Goal: Browse casually: Explore the website without a specific task or goal

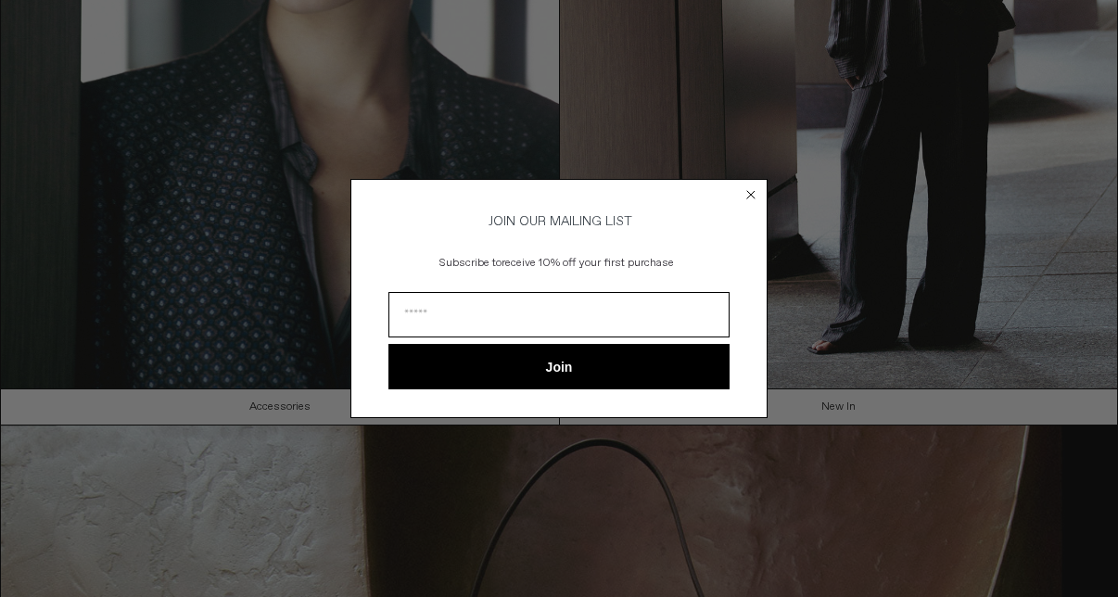
click at [751, 193] on circle "Close dialog" at bounding box center [752, 194] width 18 height 18
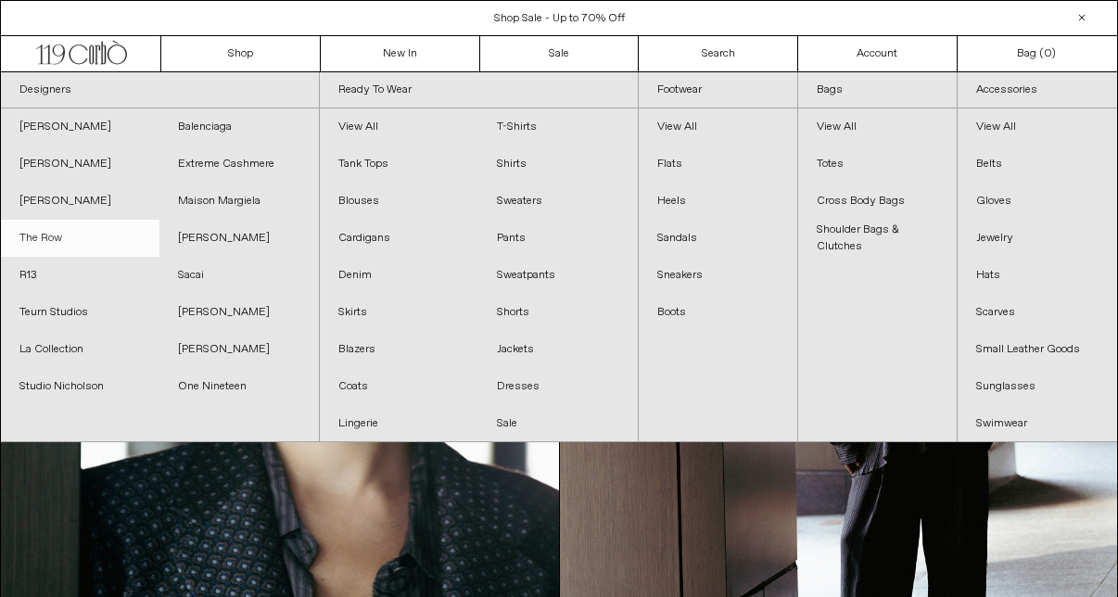
click at [57, 240] on link "The Row" at bounding box center [80, 238] width 159 height 37
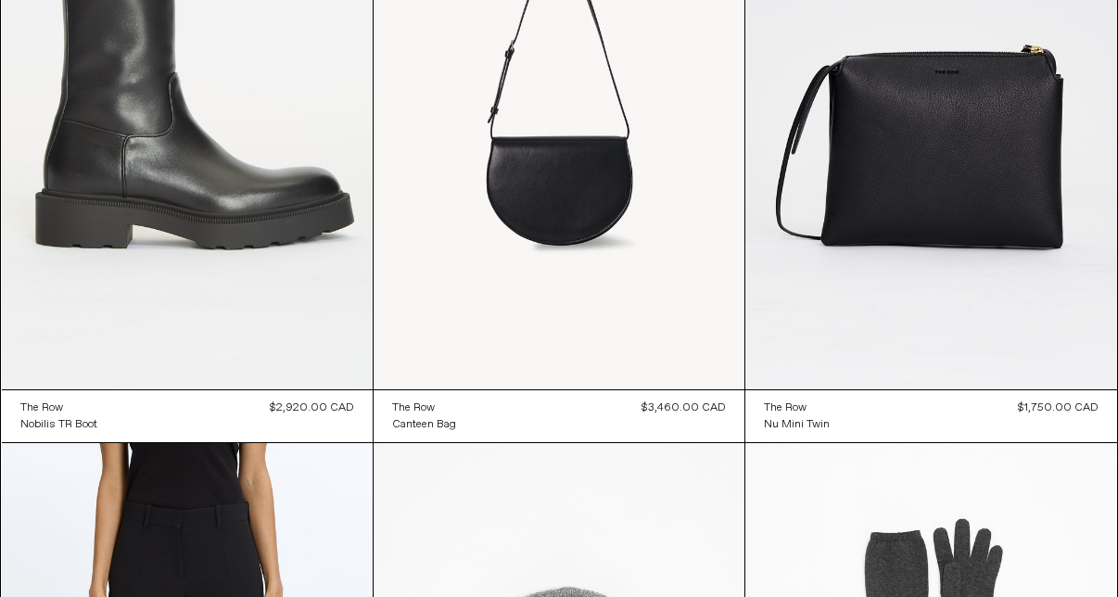
scroll to position [14323, 0]
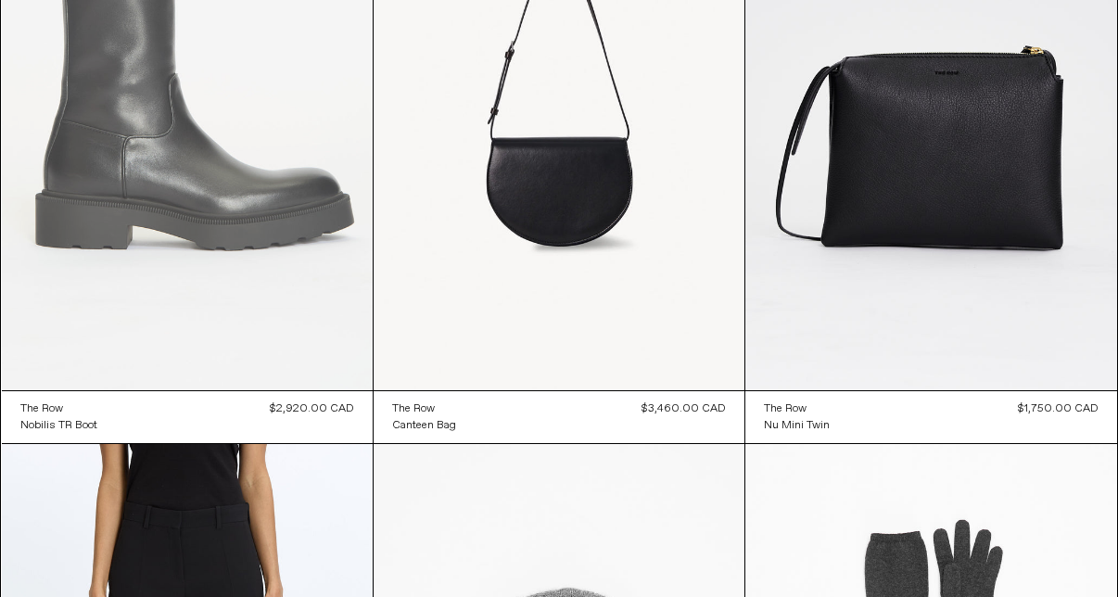
click at [321, 284] on at bounding box center [187, 112] width 371 height 556
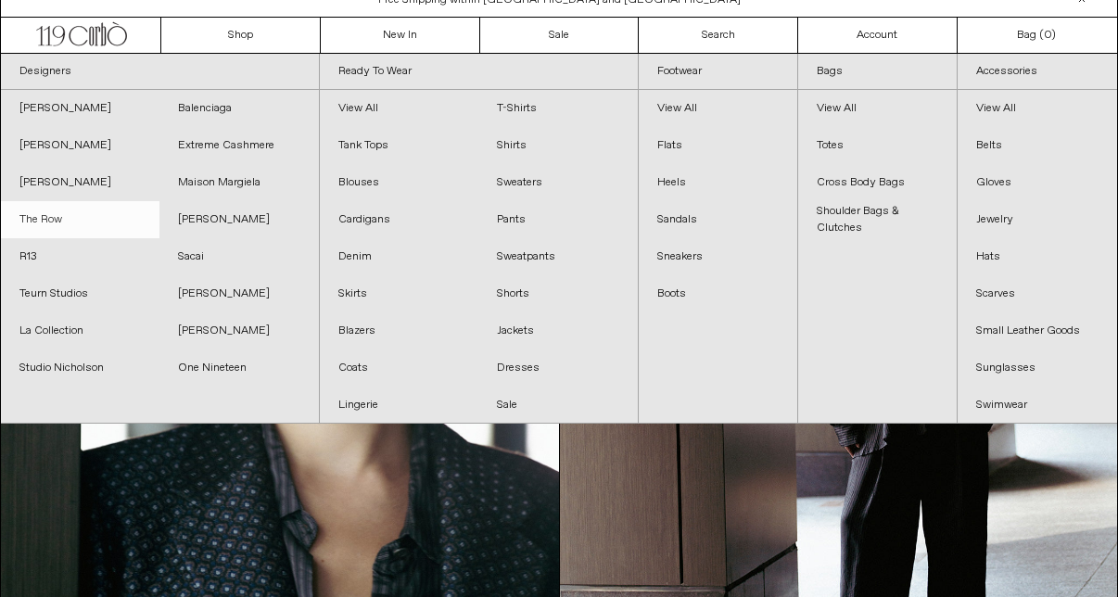
scroll to position [28, 0]
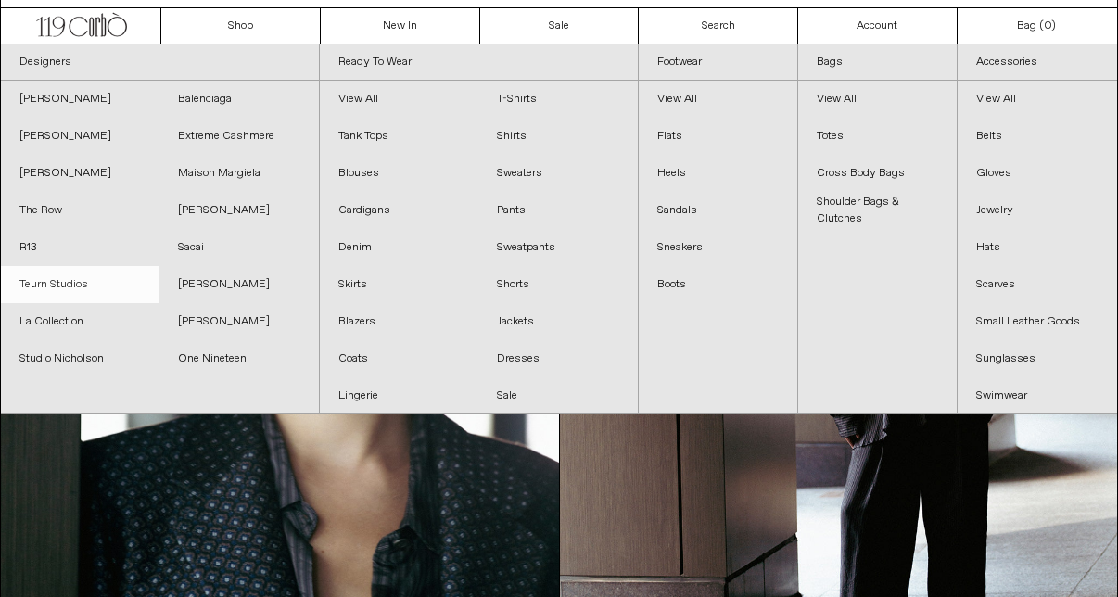
click at [95, 284] on link "Teurn Studios" at bounding box center [80, 284] width 159 height 37
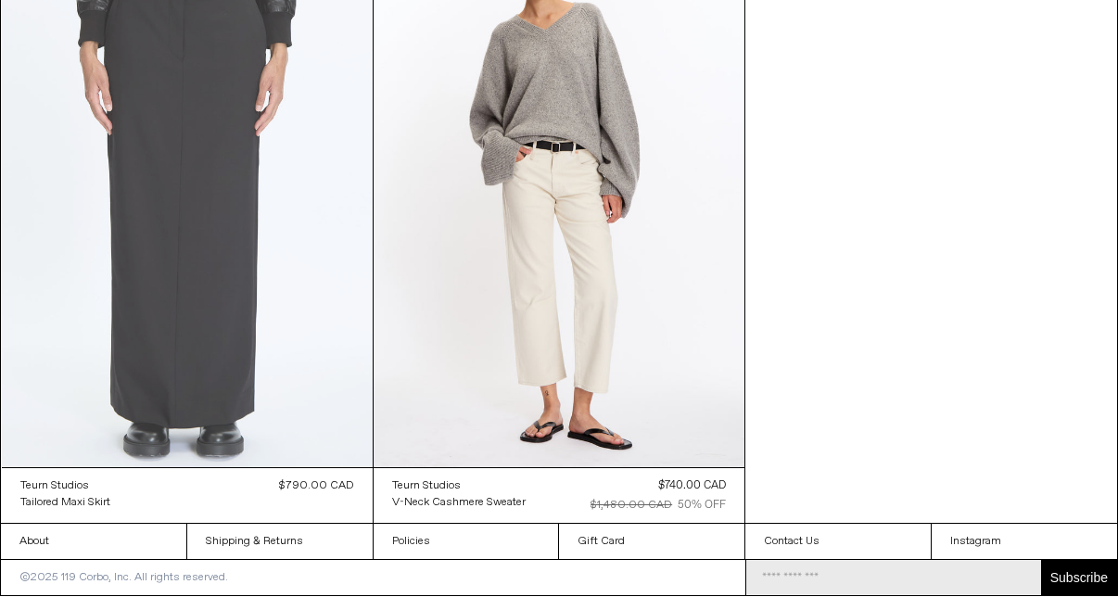
scroll to position [815, 0]
click at [286, 229] on at bounding box center [187, 189] width 371 height 556
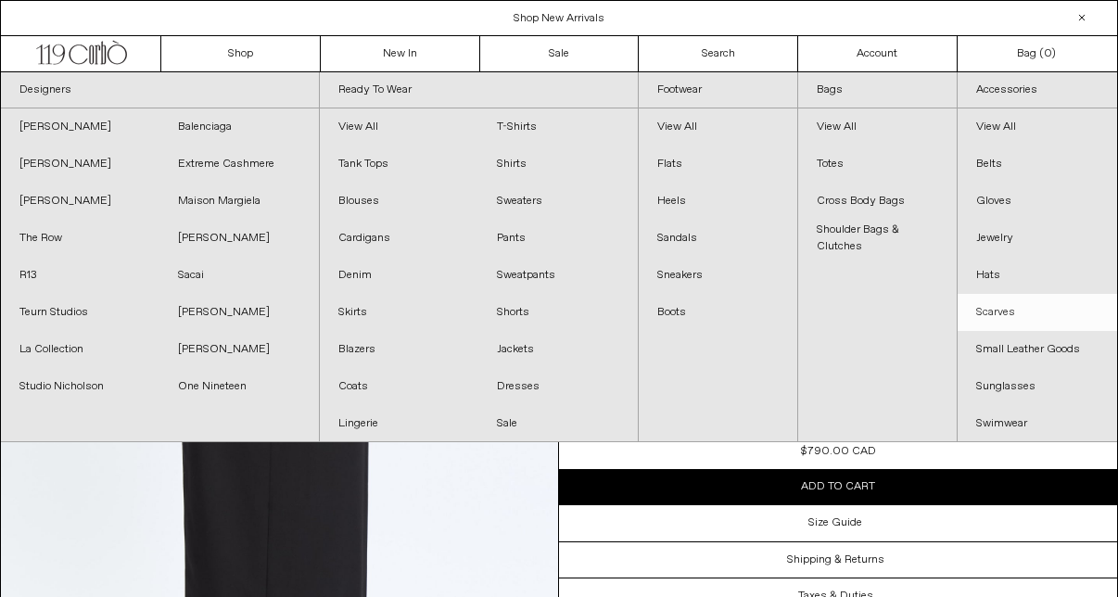
click at [1011, 315] on link "Scarves" at bounding box center [1037, 312] width 159 height 37
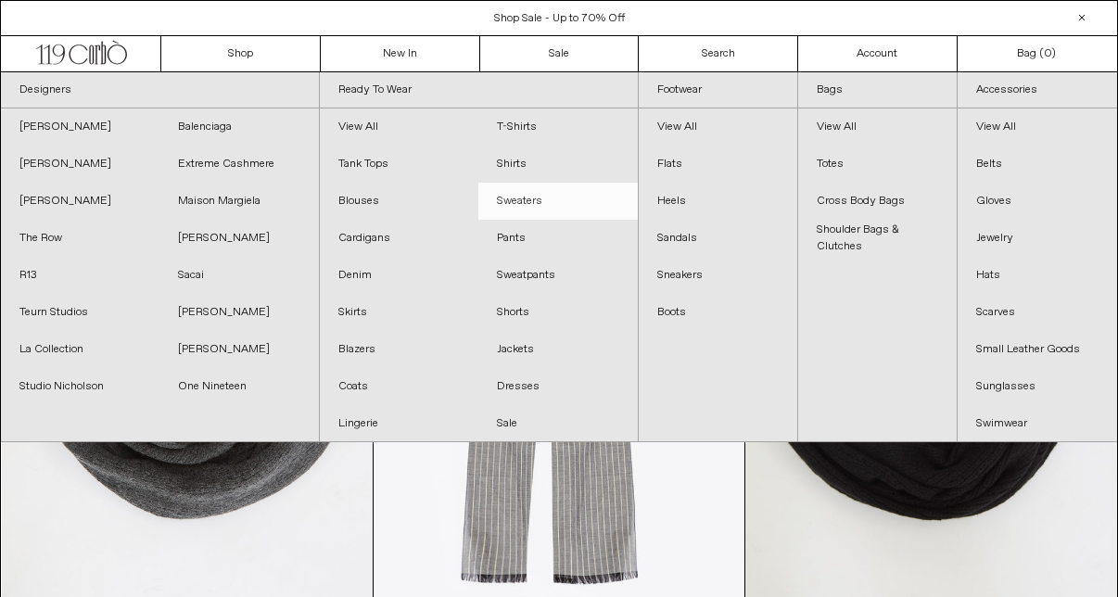
click at [519, 204] on link "Sweaters" at bounding box center [557, 201] width 159 height 37
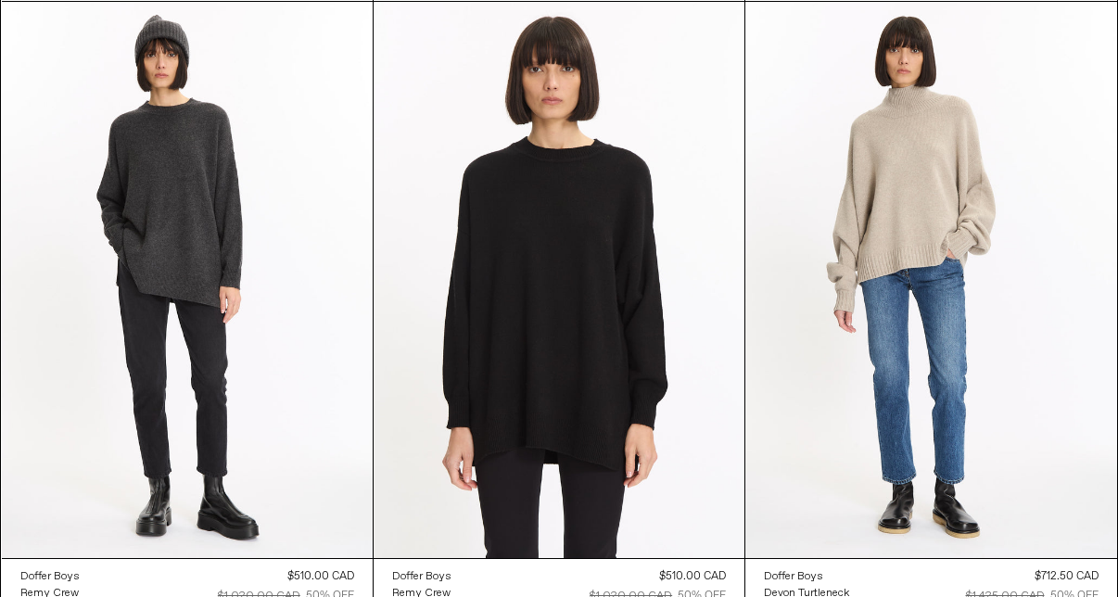
scroll to position [8036, 0]
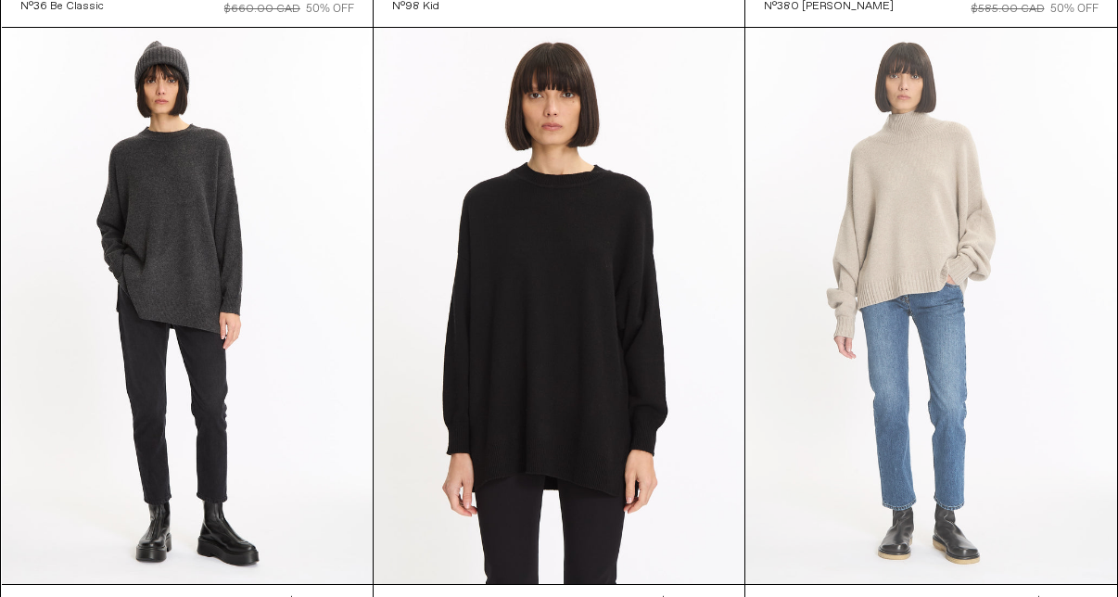
click at [852, 257] on at bounding box center [930, 306] width 371 height 557
